Goal: Check status: Check status

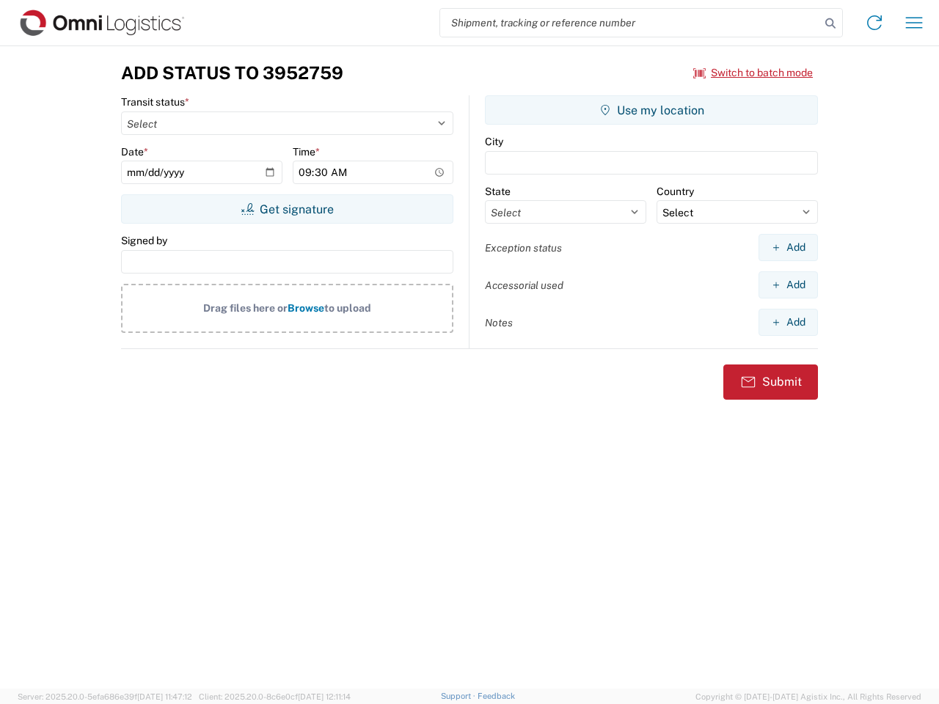
click at [630, 23] on input "search" at bounding box center [630, 23] width 380 height 28
click at [830, 23] on icon at bounding box center [830, 23] width 21 height 21
click at [874, 23] on icon at bounding box center [874, 22] width 23 height 23
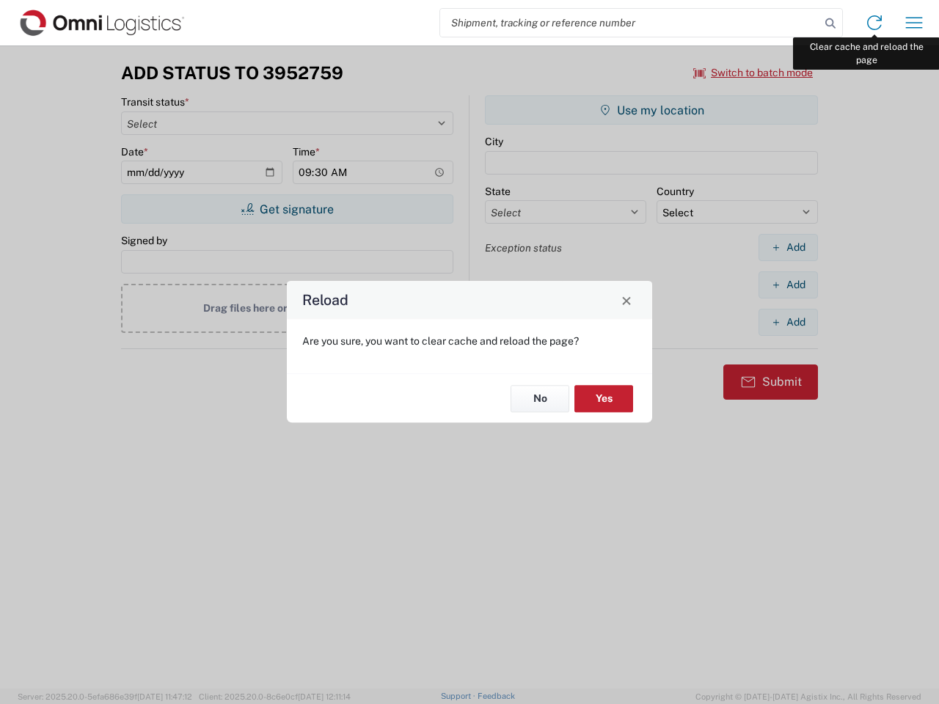
click at [914, 23] on div "Reload Are you sure, you want to clear cache and reload the page? No Yes" at bounding box center [469, 352] width 939 height 704
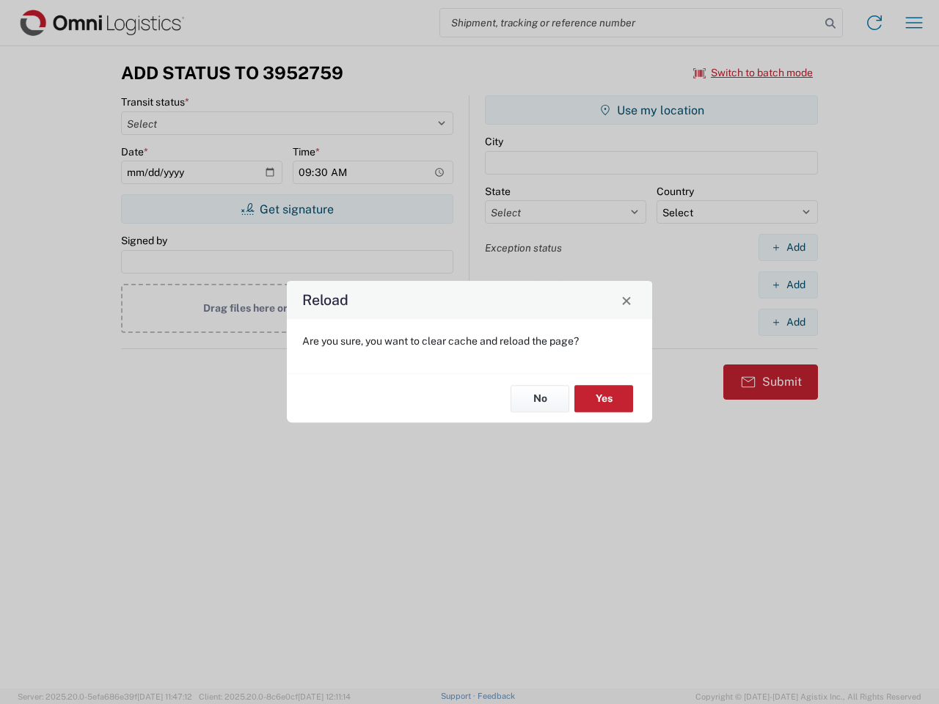
click at [753, 73] on div "Reload Are you sure, you want to clear cache and reload the page? No Yes" at bounding box center [469, 352] width 939 height 704
click at [287, 209] on div "Reload Are you sure, you want to clear cache and reload the page? No Yes" at bounding box center [469, 352] width 939 height 704
click at [651, 110] on div "Reload Are you sure, you want to clear cache and reload the page? No Yes" at bounding box center [469, 352] width 939 height 704
click at [788, 247] on div "Reload Are you sure, you want to clear cache and reload the page? No Yes" at bounding box center [469, 352] width 939 height 704
click at [788, 285] on div "Reload Are you sure, you want to clear cache and reload the page? No Yes" at bounding box center [469, 352] width 939 height 704
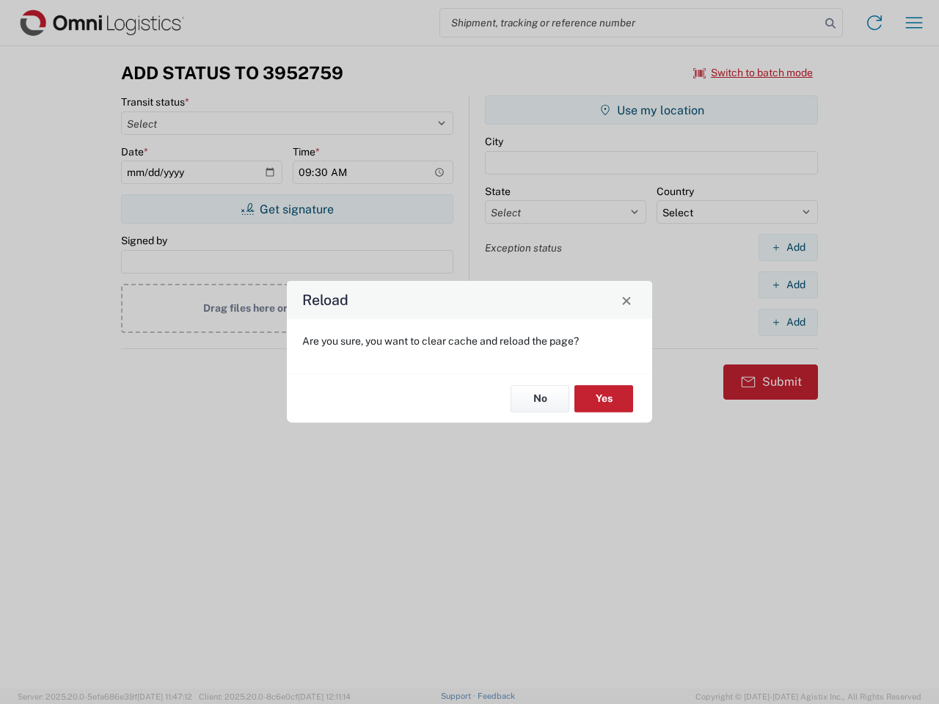
click at [788, 322] on div "Reload Are you sure, you want to clear cache and reload the page? No Yes" at bounding box center [469, 352] width 939 height 704
